Goal: Task Accomplishment & Management: Manage account settings

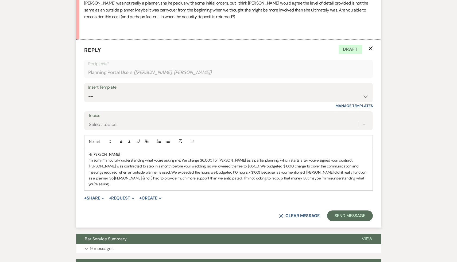
click at [170, 108] on div "Insert Template -- Weven Planning Portal Introduction (Booked Events) Initial I…" at bounding box center [228, 95] width 289 height 25
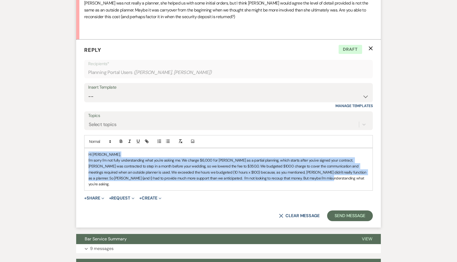
drag, startPoint x: 310, startPoint y: 183, endPoint x: 84, endPoint y: 159, distance: 227.2
click at [84, 159] on div "Hi [PERSON_NAME], I'm sorry I'm not fully understanding what you're asking me. …" at bounding box center [228, 169] width 288 height 42
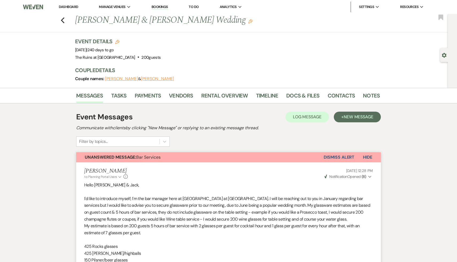
click at [68, 6] on link "Dashboard" at bounding box center [68, 7] width 19 height 5
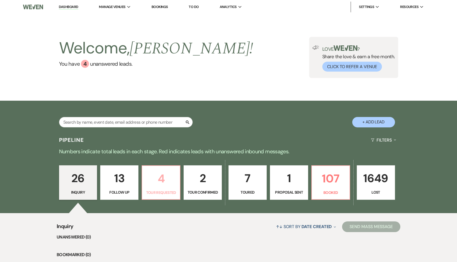
click at [157, 187] on p "4" at bounding box center [160, 179] width 31 height 18
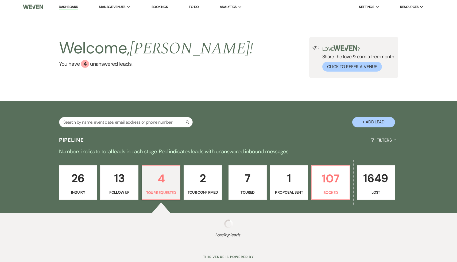
select select "2"
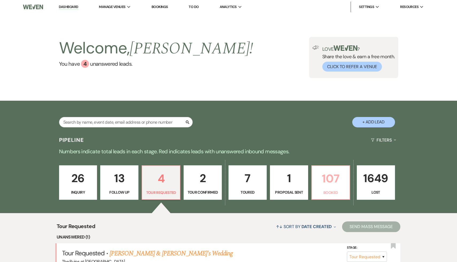
click at [337, 180] on p "107" at bounding box center [330, 179] width 31 height 18
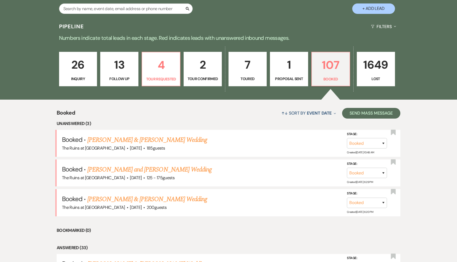
scroll to position [164, 0]
